Goal: Transaction & Acquisition: Subscribe to service/newsletter

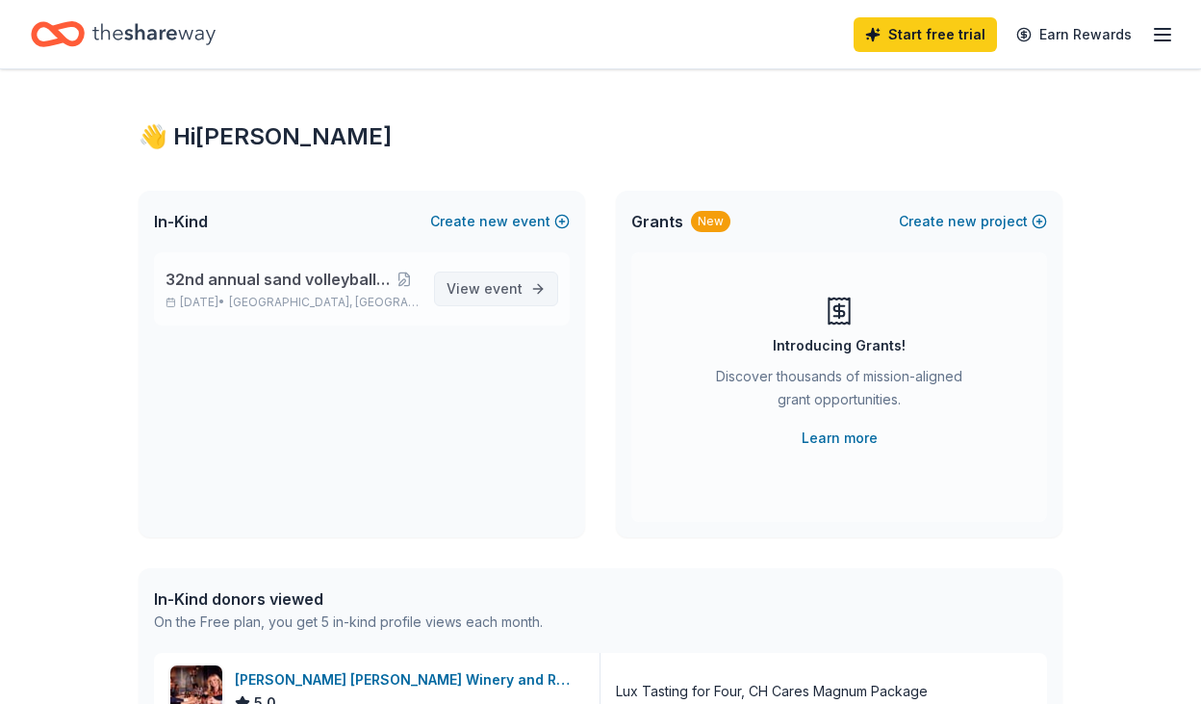
scroll to position [12, 0]
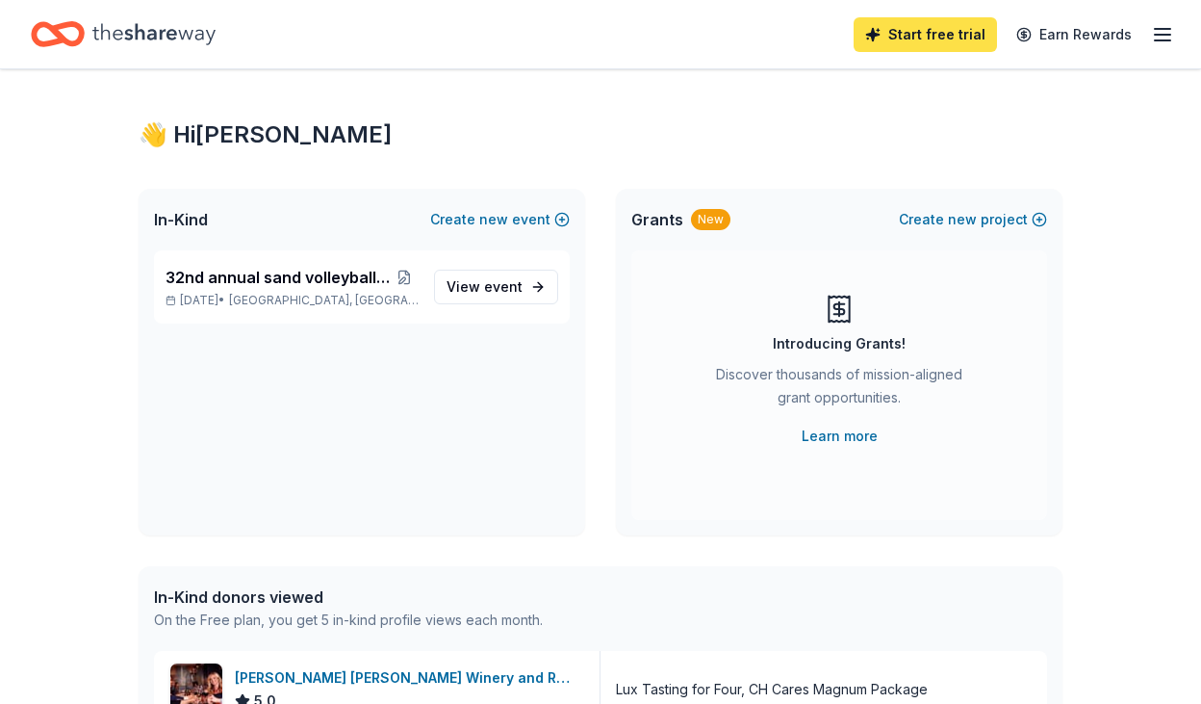
click at [941, 37] on link "Start free trial" at bounding box center [925, 34] width 143 height 35
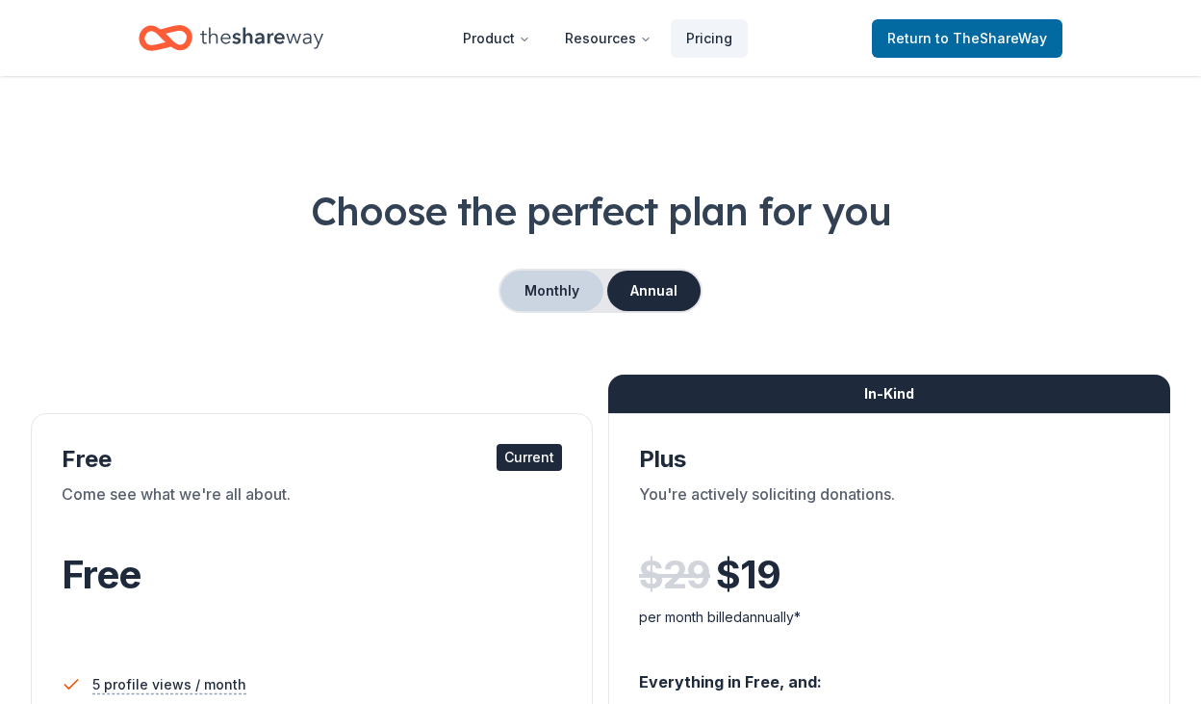
click at [569, 294] on button "Monthly" at bounding box center [552, 290] width 103 height 40
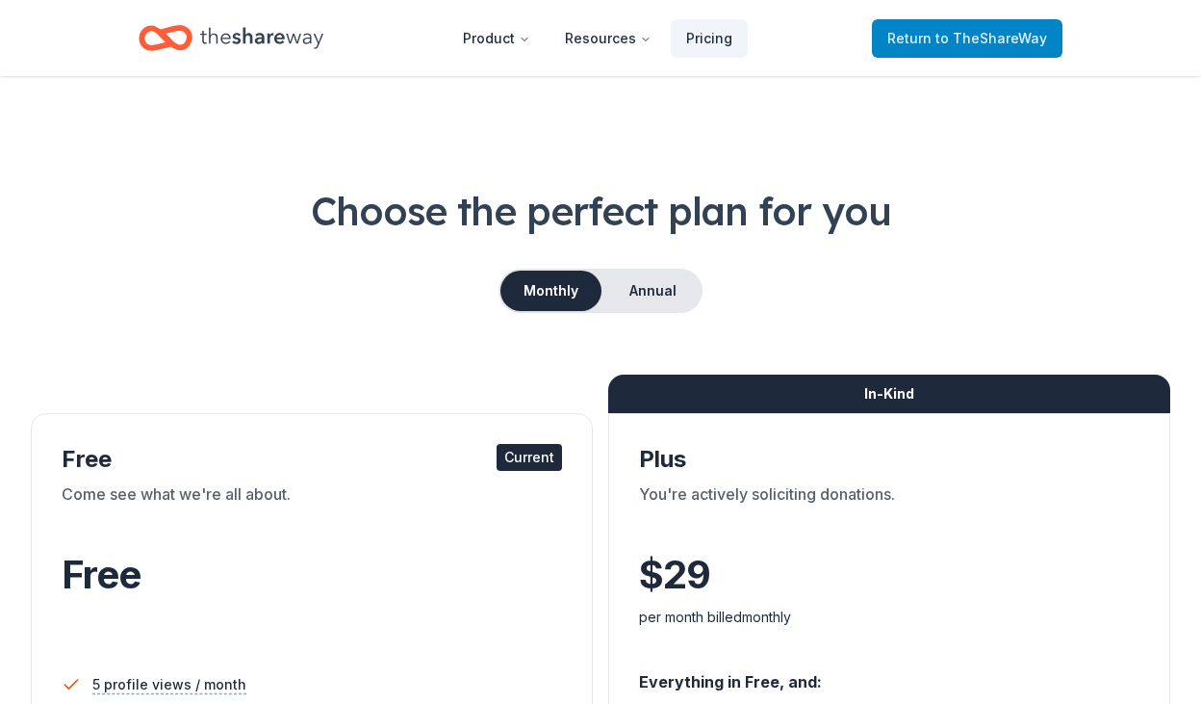
click at [993, 48] on span "Return to TheShareWay" at bounding box center [967, 38] width 160 height 23
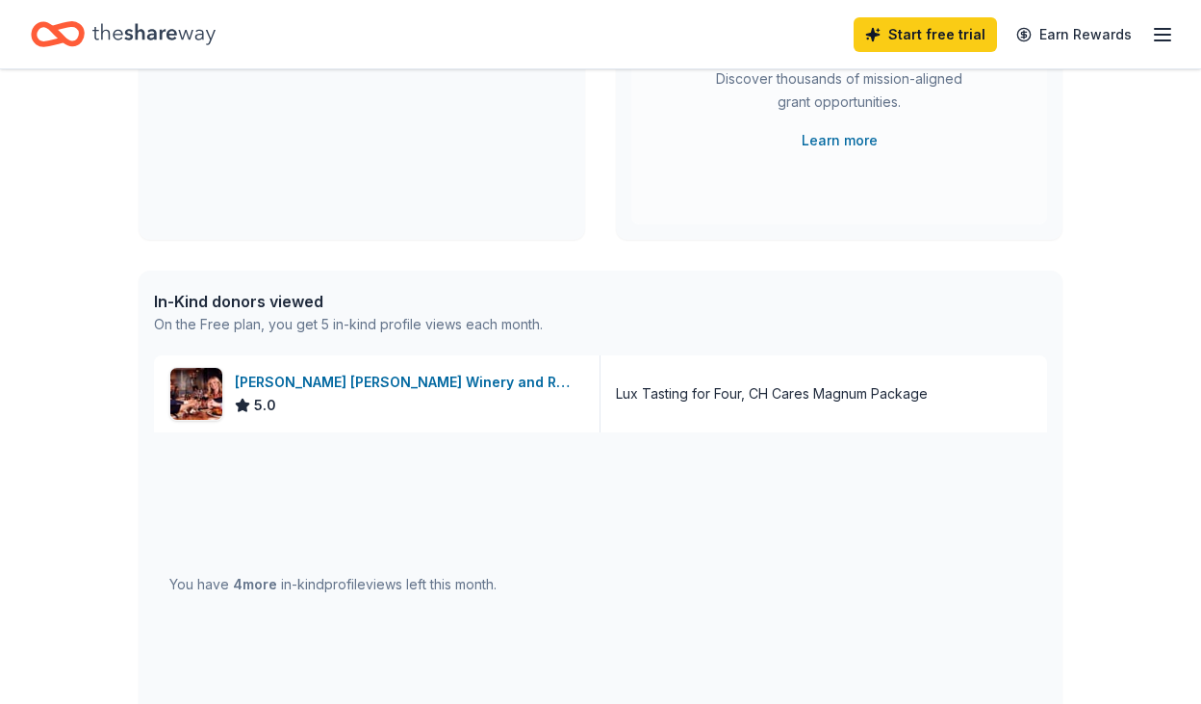
scroll to position [504, 0]
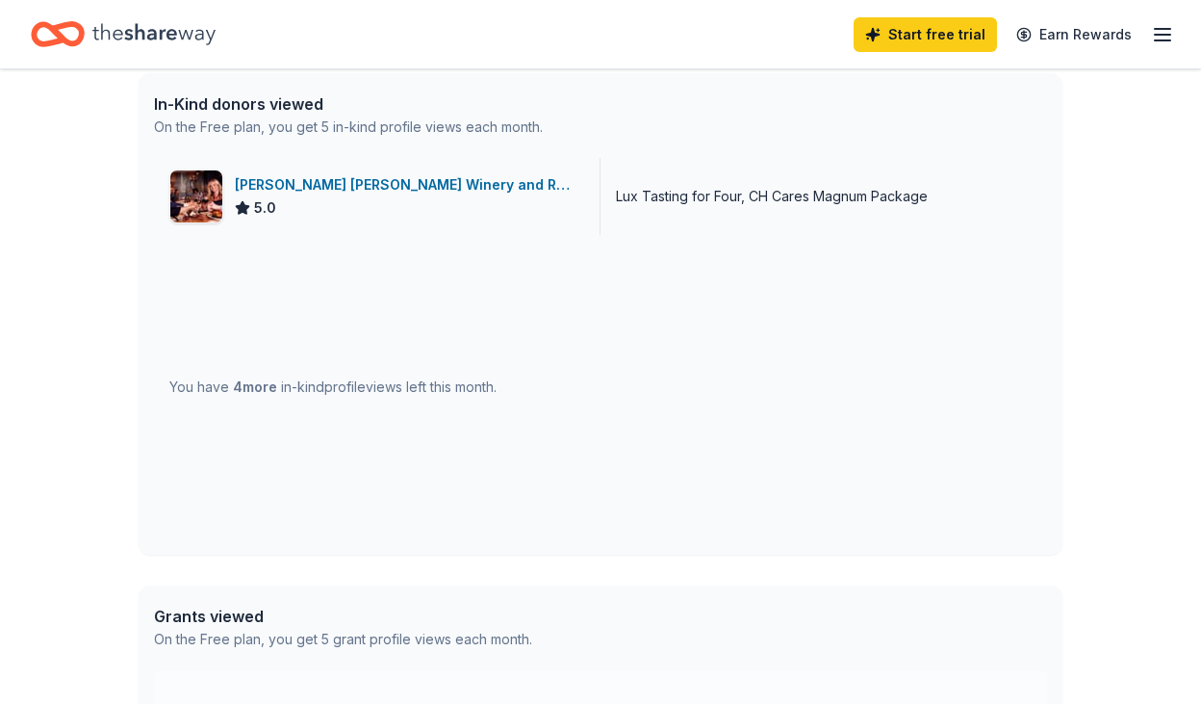
click at [421, 187] on div "[PERSON_NAME] [PERSON_NAME] Winery and Restaurants" at bounding box center [409, 184] width 349 height 23
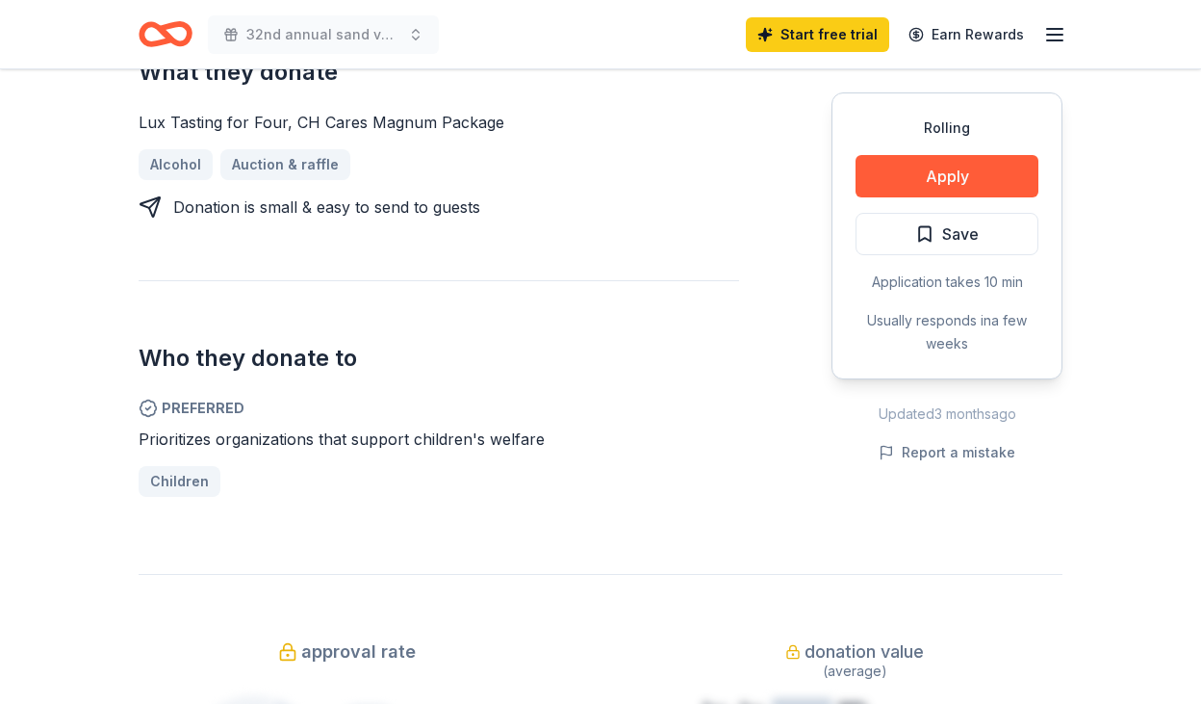
scroll to position [954, 0]
